Goal: Leave review/rating: Leave review/rating

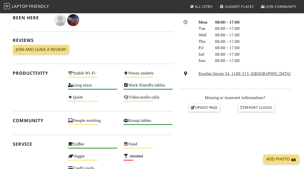
scroll to position [137, 0]
click at [191, 141] on div "Do you like working from here? Mon 08:00 – 17:00 Tue 08:00 – 17:00 Wed 08:00 – …" at bounding box center [235, 116] width 119 height 261
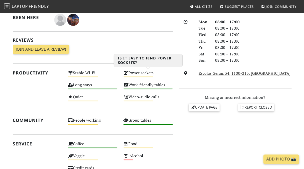
click at [135, 71] on div "Power sockets Medium" at bounding box center [149, 75] width 56 height 12
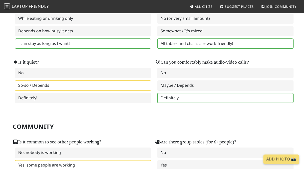
scroll to position [129, 0]
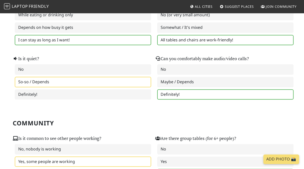
click at [26, 79] on label "So-so / Depends" at bounding box center [83, 82] width 137 height 11
click at [27, 83] on label "So-so / Depends" at bounding box center [83, 82] width 137 height 11
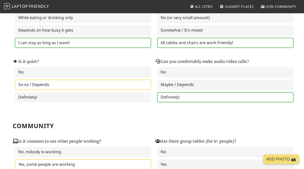
scroll to position [0, 0]
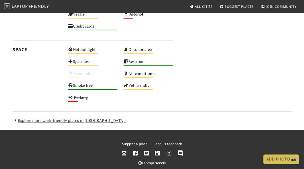
scroll to position [288, 0]
